Goal: Task Accomplishment & Management: Manage account settings

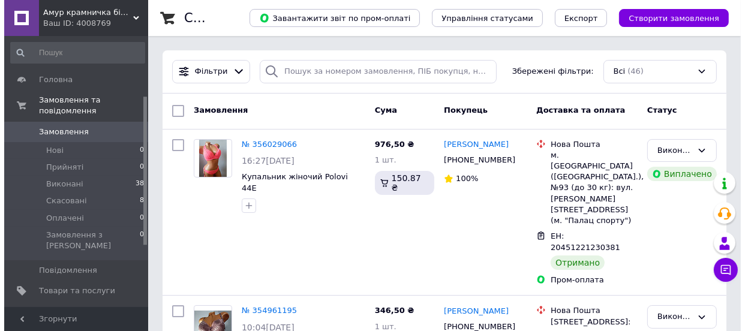
scroll to position [163, 0]
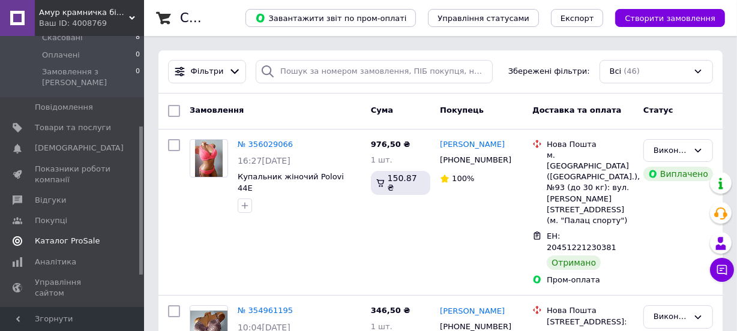
click at [60, 236] on span "Каталог ProSale" at bounding box center [67, 241] width 65 height 11
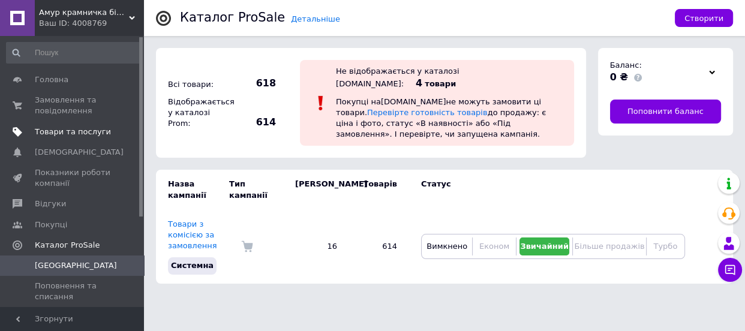
click at [72, 130] on span "Товари та послуги" at bounding box center [73, 132] width 76 height 11
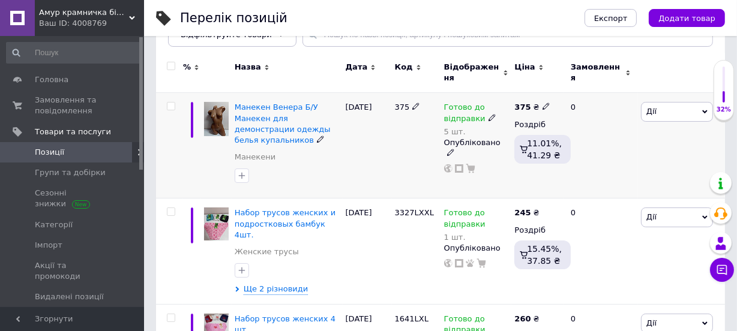
scroll to position [272, 0]
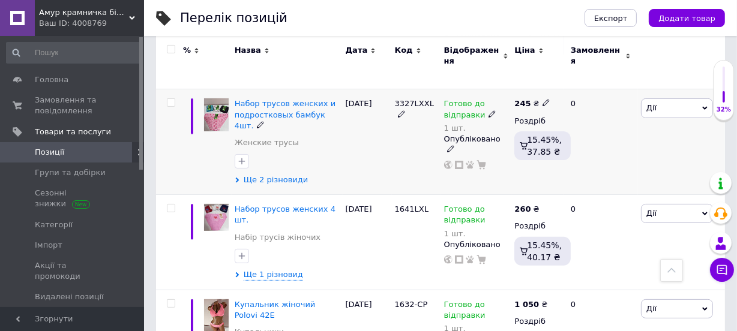
click at [271, 175] on span "Ще 2 різновиди" at bounding box center [276, 180] width 65 height 11
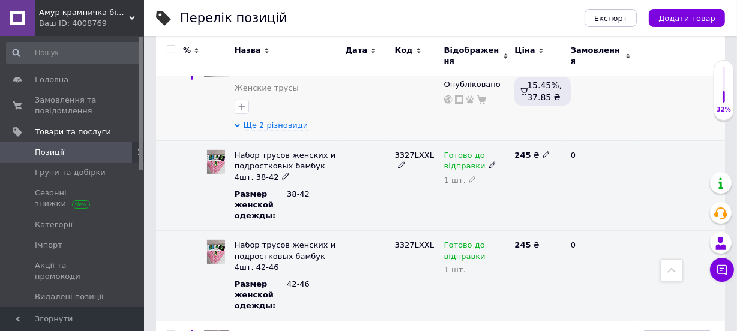
scroll to position [218, 0]
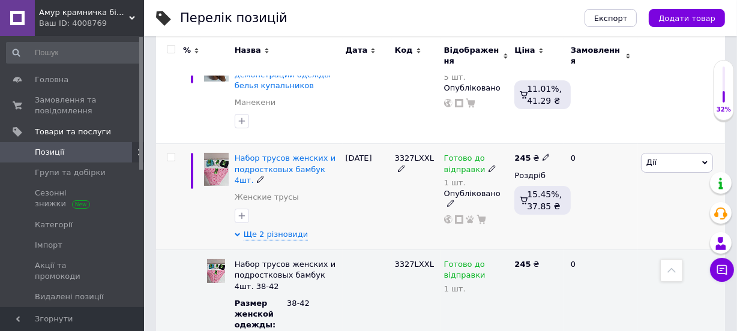
click at [662, 153] on span "Дії" at bounding box center [677, 162] width 72 height 19
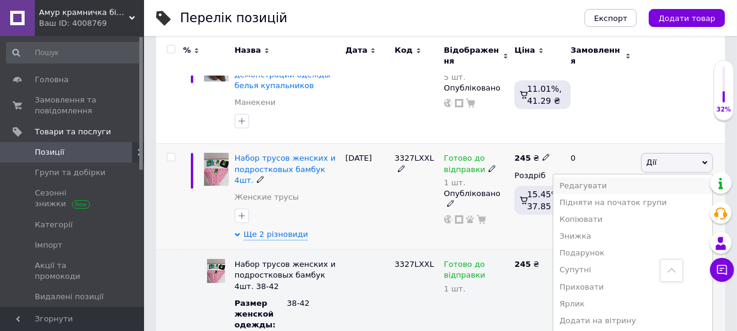
click at [607, 178] on li "Редагувати" at bounding box center [632, 186] width 159 height 17
